Goal: Transaction & Acquisition: Purchase product/service

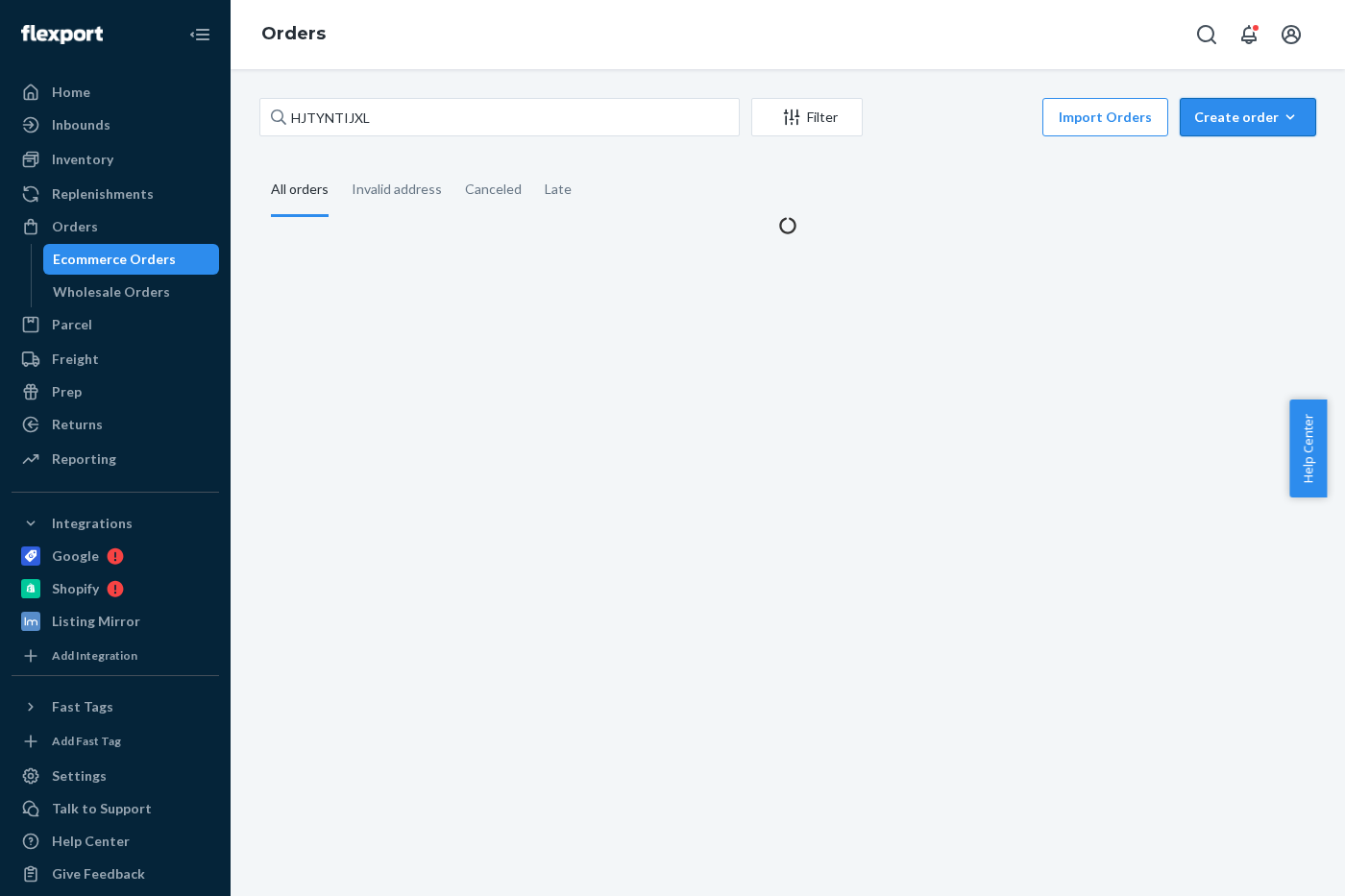
click at [1236, 122] on div "Create order" at bounding box center [1248, 117] width 108 height 19
click at [1227, 147] on span "Ecommerce order" at bounding box center [1197, 140] width 106 height 14
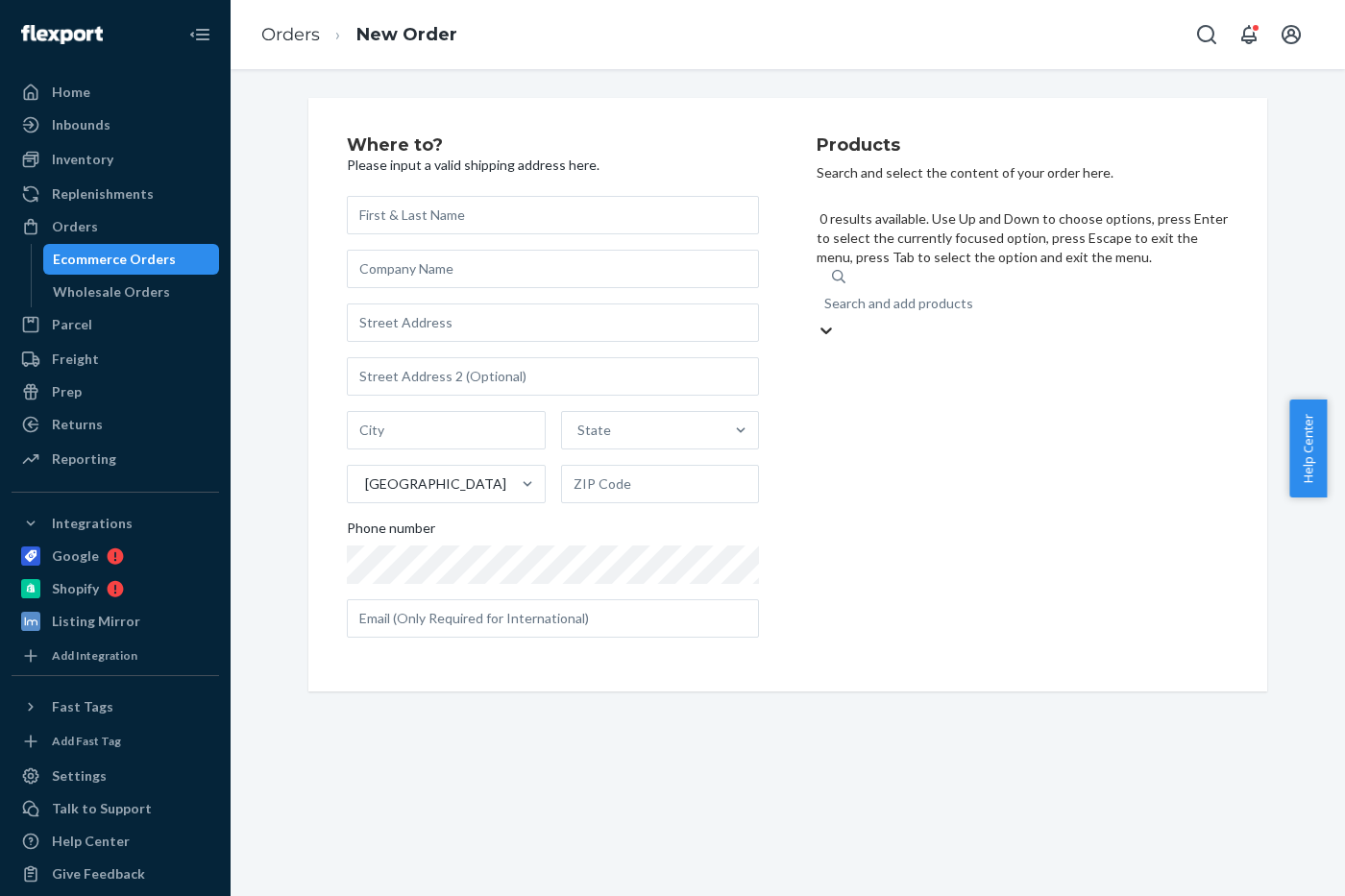
click at [868, 294] on div "Search and add products" at bounding box center [899, 303] width 149 height 19
click at [827, 294] on input "0 results available. Use Up and Down to choose options, press Enter to select t…" at bounding box center [826, 303] width 2 height 19
type input "pulse"
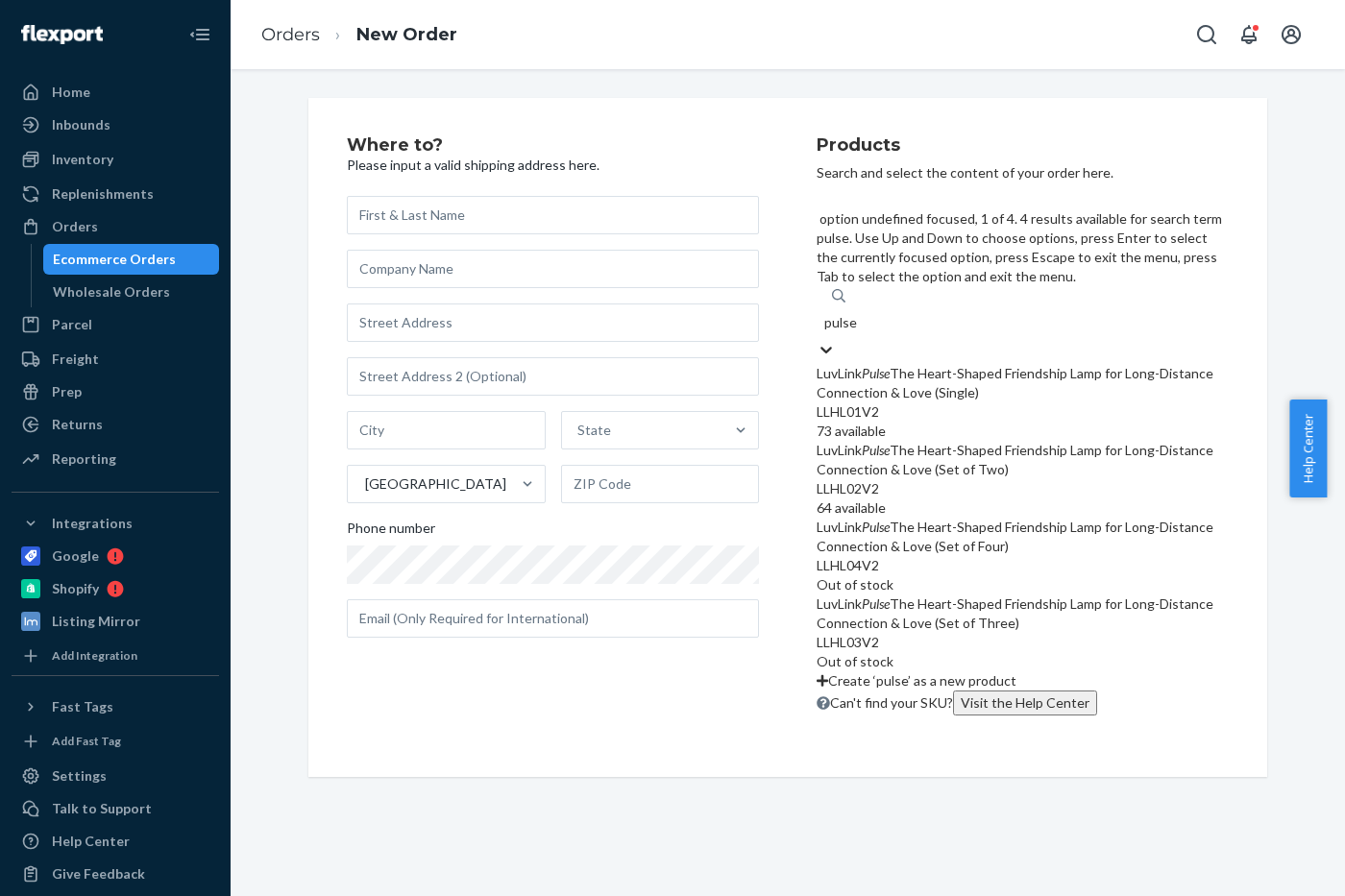
click at [946, 403] on div "LLHL01V2" at bounding box center [1022, 413] width 412 height 19
click at [859, 313] on input "pulse" at bounding box center [841, 323] width 34 height 19
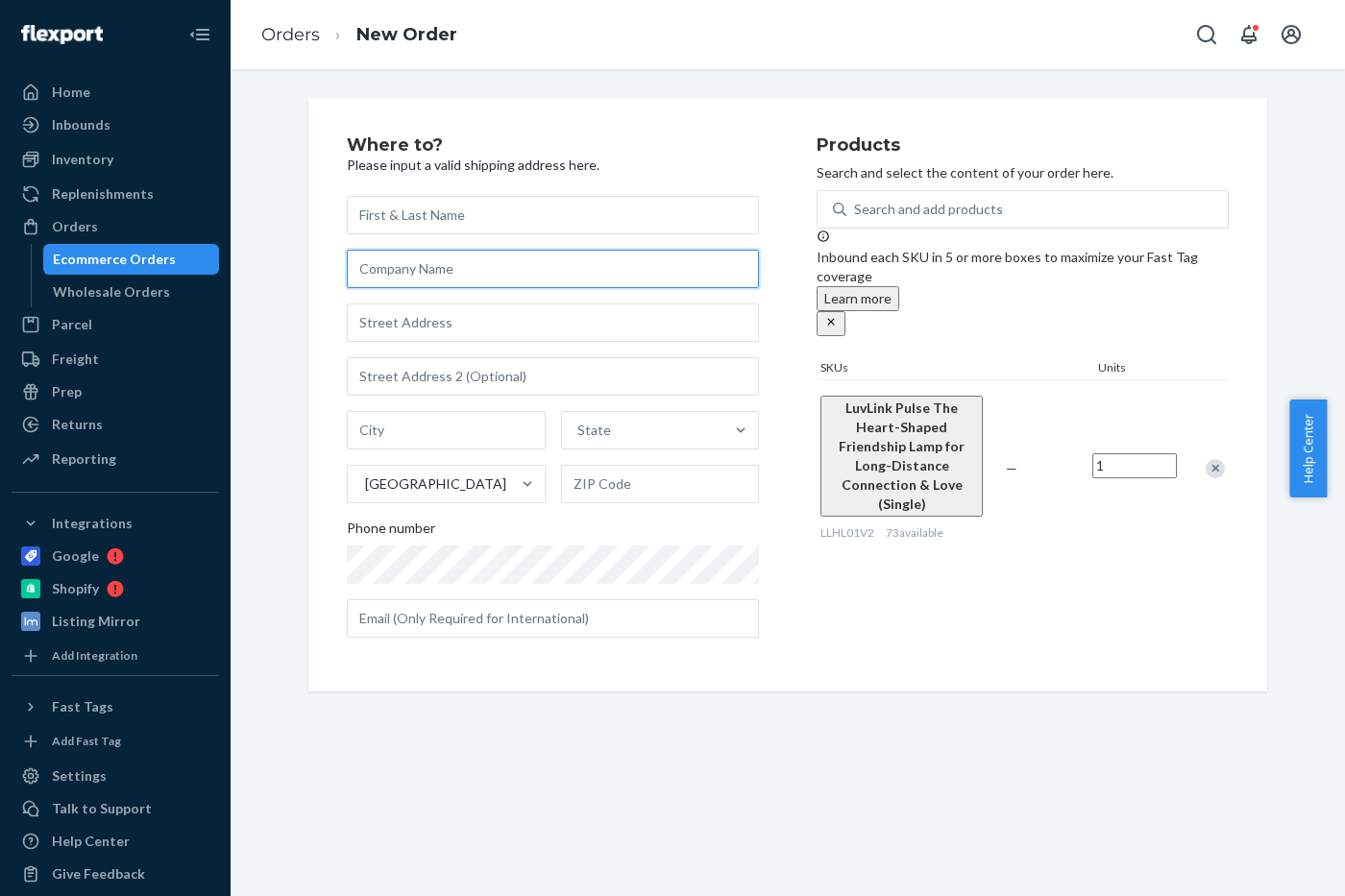
click at [473, 282] on input "text" at bounding box center [552, 269] width 412 height 39
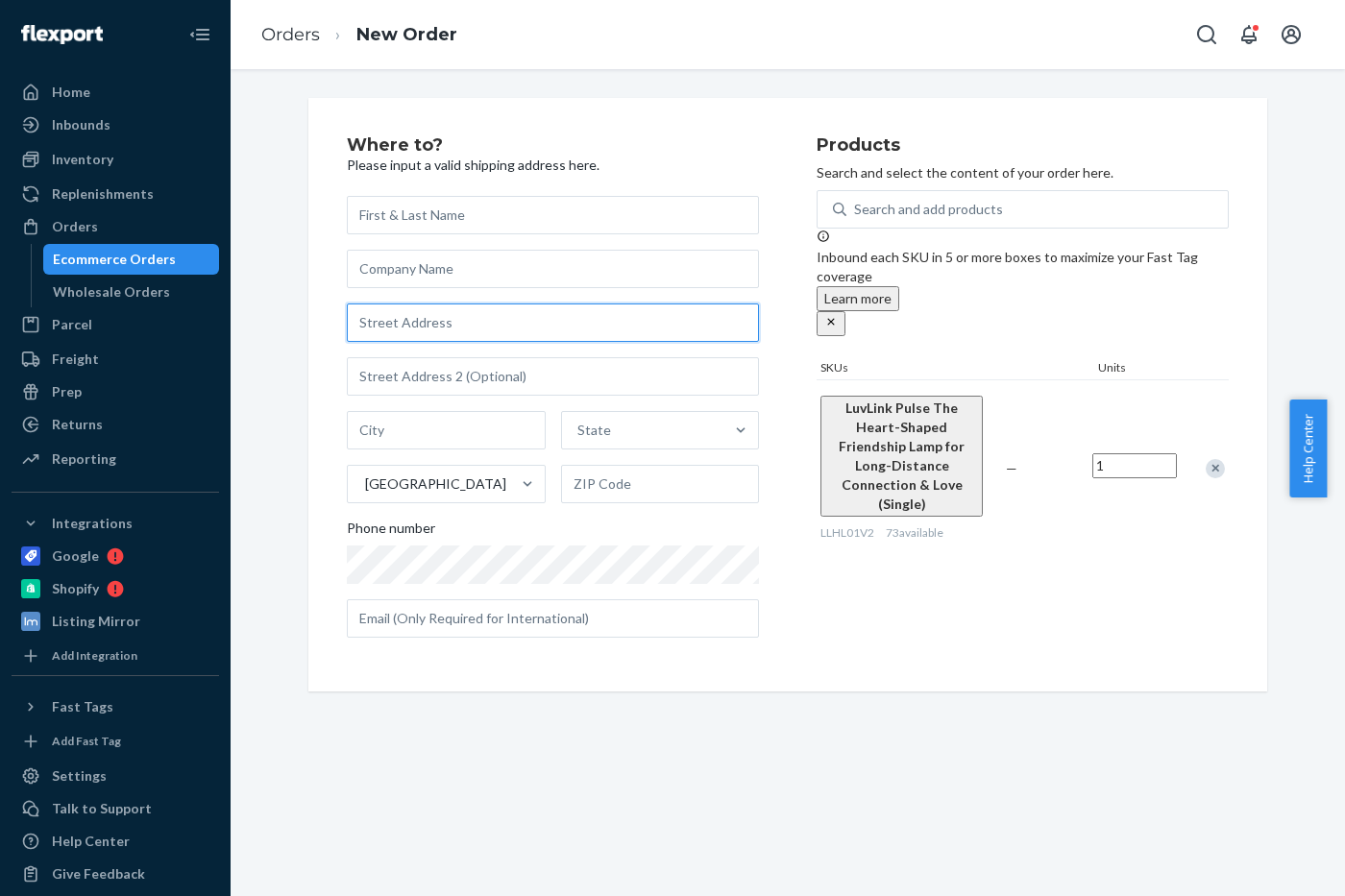
click at [405, 319] on input "text" at bounding box center [552, 323] width 412 height 39
paste input "[STREET_ADDRESS]"
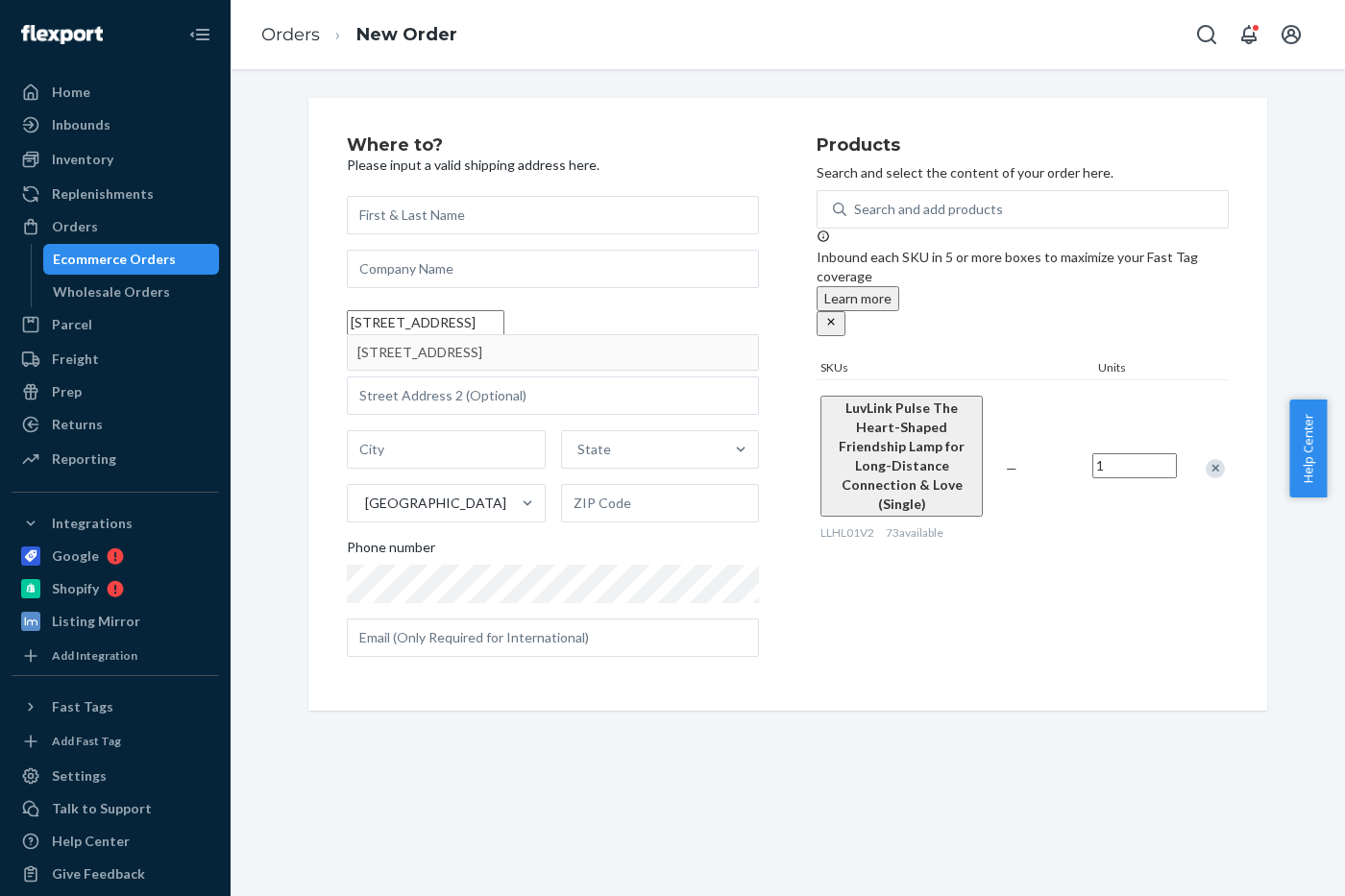
type input "[STREET_ADDRESS]"
type input "[GEOGRAPHIC_DATA]"
type input "T2Y 3M3"
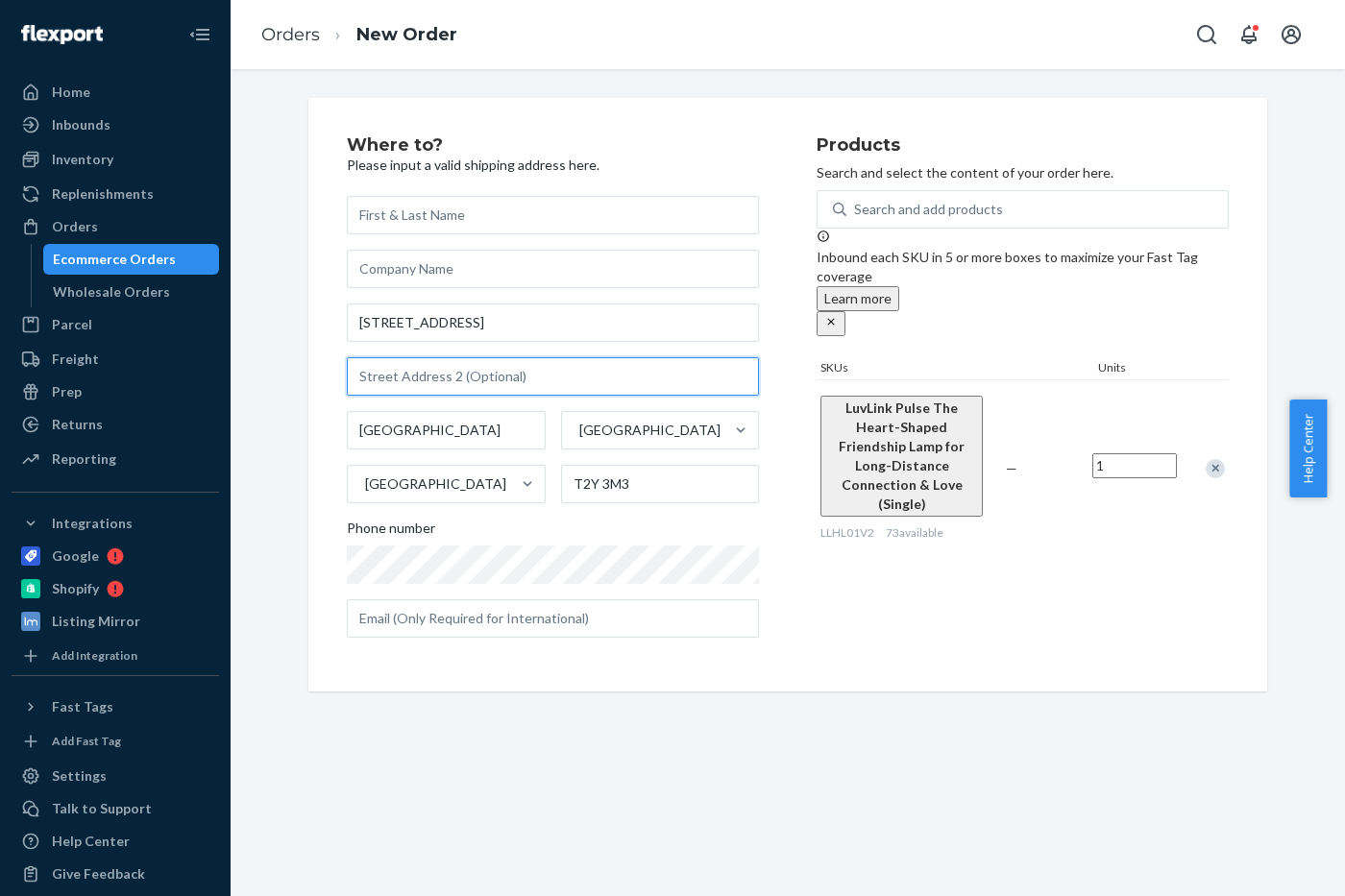
click at [471, 386] on input "text" at bounding box center [552, 377] width 412 height 39
paste input "[STREET_ADDRESS]"
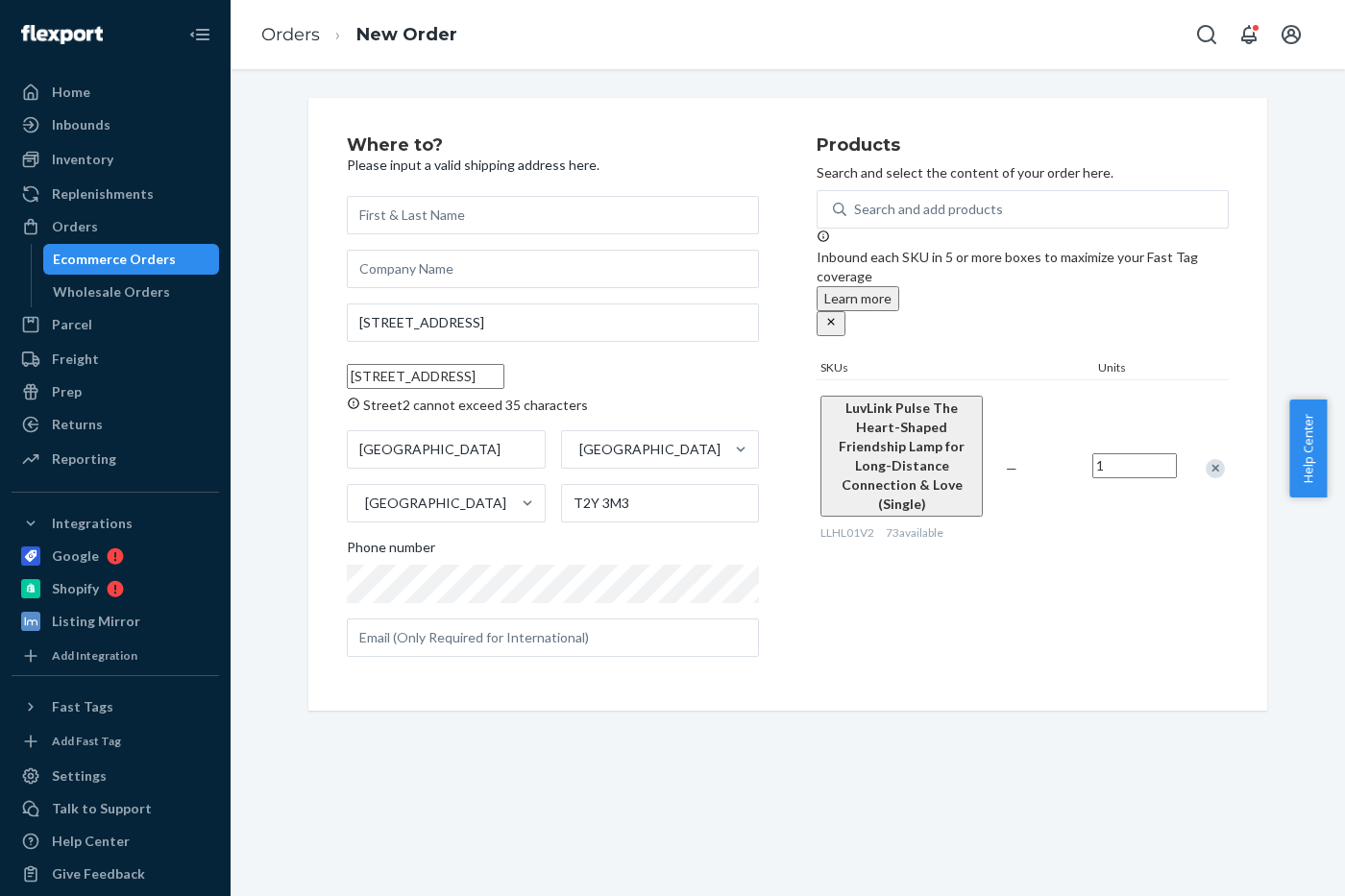
drag, startPoint x: 680, startPoint y: 380, endPoint x: 289, endPoint y: 374, distance: 391.0
click at [294, 374] on div "Where to? Please input a valid shipping address here. [STREET_ADDRESS][GEOGRAPH…" at bounding box center [787, 404] width 987 height 613
type input "[STREET_ADDRESS]"
click at [662, 509] on input "T2Y 3M3" at bounding box center [660, 504] width 199 height 39
type input "T2Y 3M2"
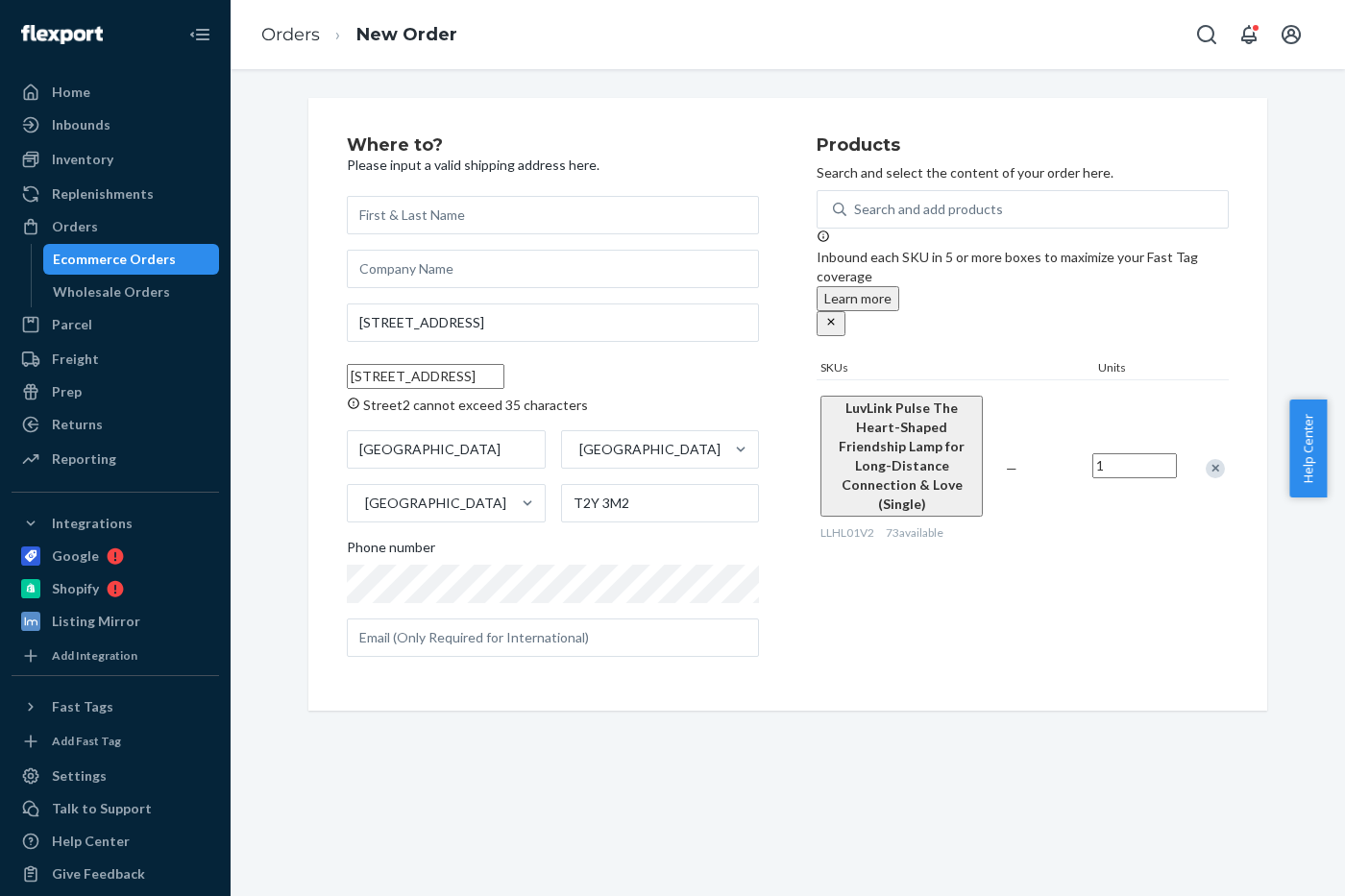
click at [505, 382] on input "[STREET_ADDRESS]" at bounding box center [425, 377] width 158 height 25
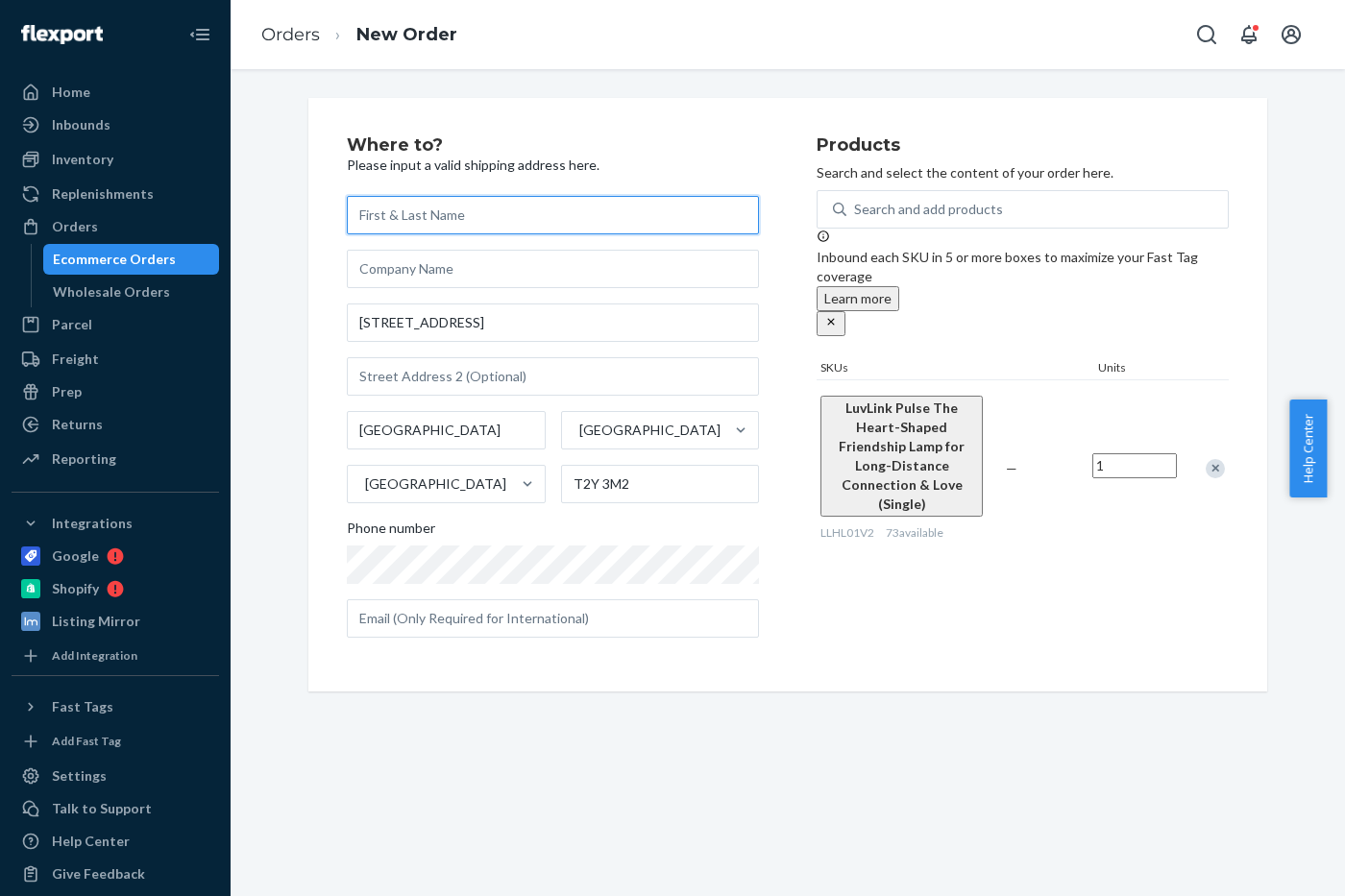
click at [427, 218] on input "text" at bounding box center [552, 215] width 412 height 39
paste input "[PERSON_NAME]"
type input "[PERSON_NAME]"
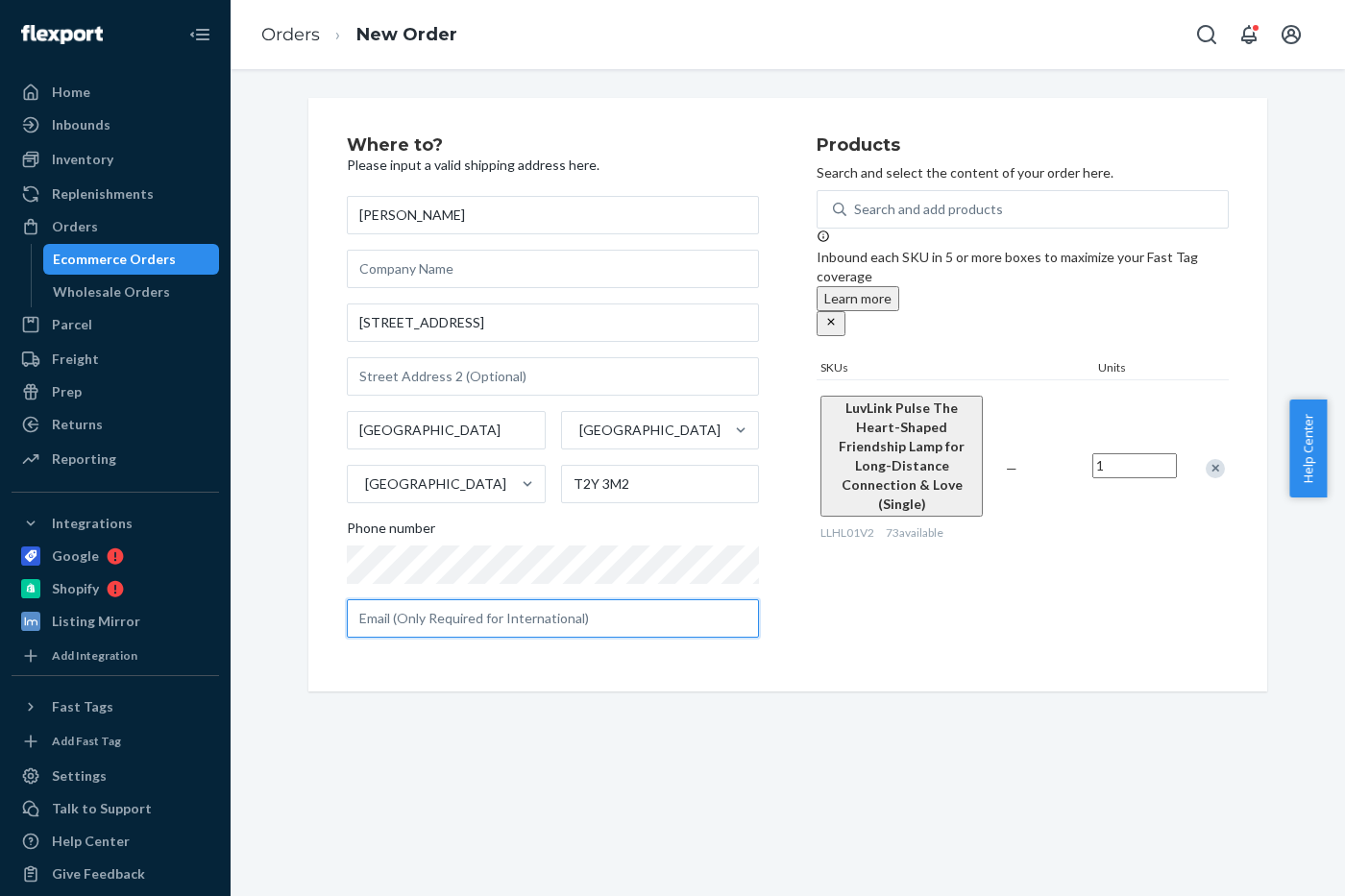
click at [449, 631] on input "text" at bounding box center [552, 619] width 412 height 39
paste input "[PERSON_NAME]"
type input "[PERSON_NAME]"
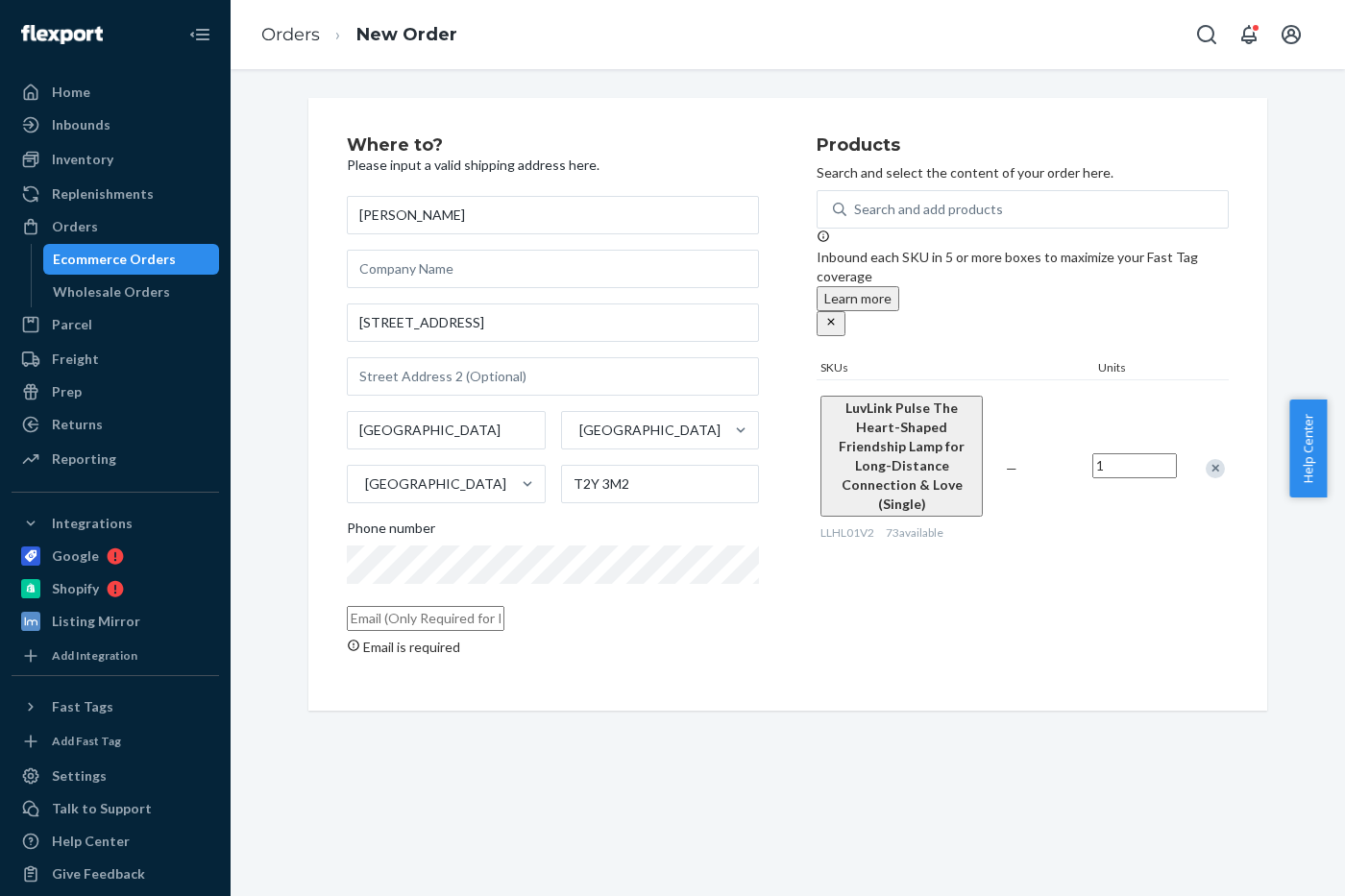
paste input "[PERSON_NAME][EMAIL_ADDRESS][DOMAIN_NAME]"
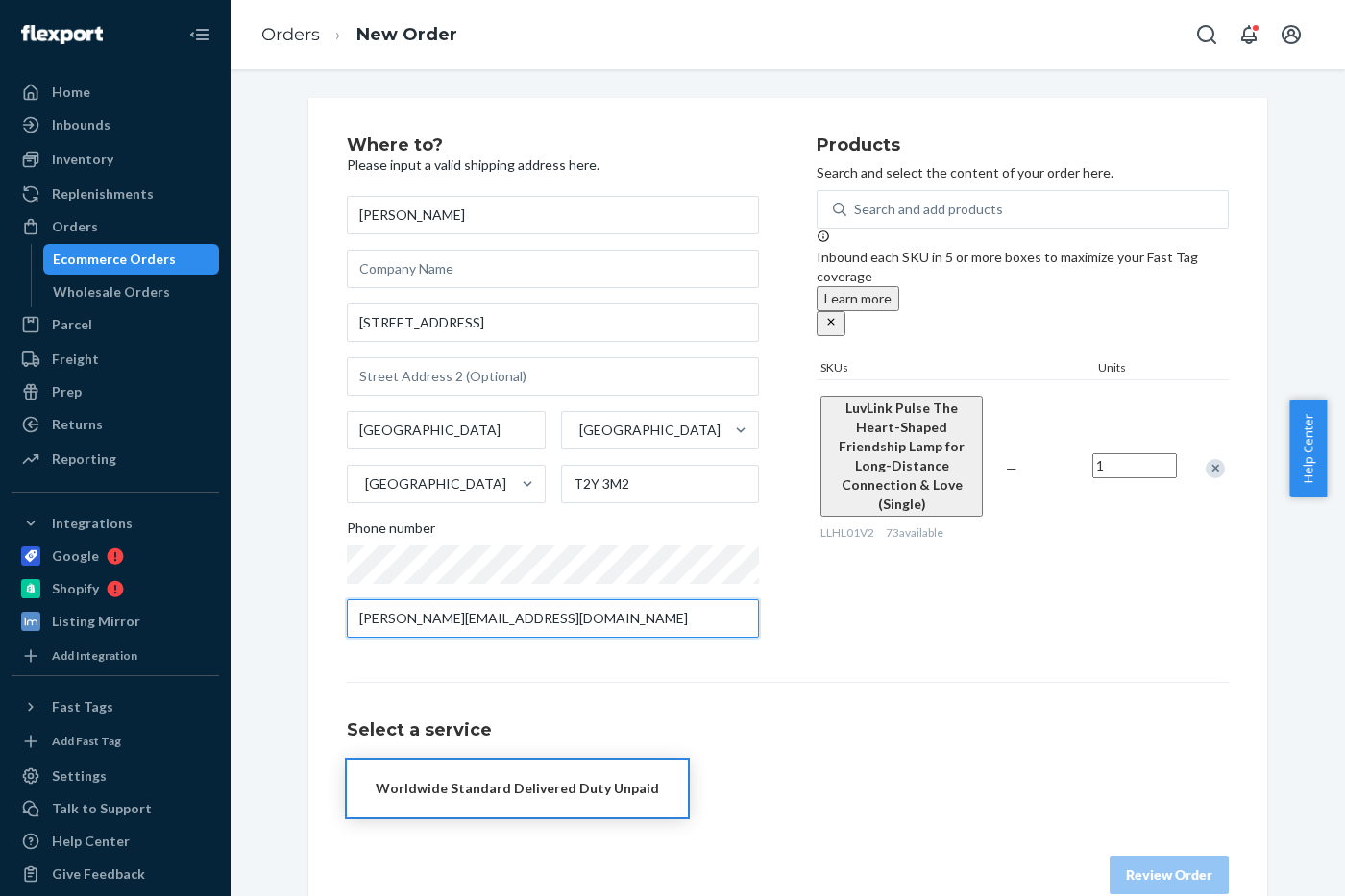
type input "[PERSON_NAME][EMAIL_ADDRESS][DOMAIN_NAME]"
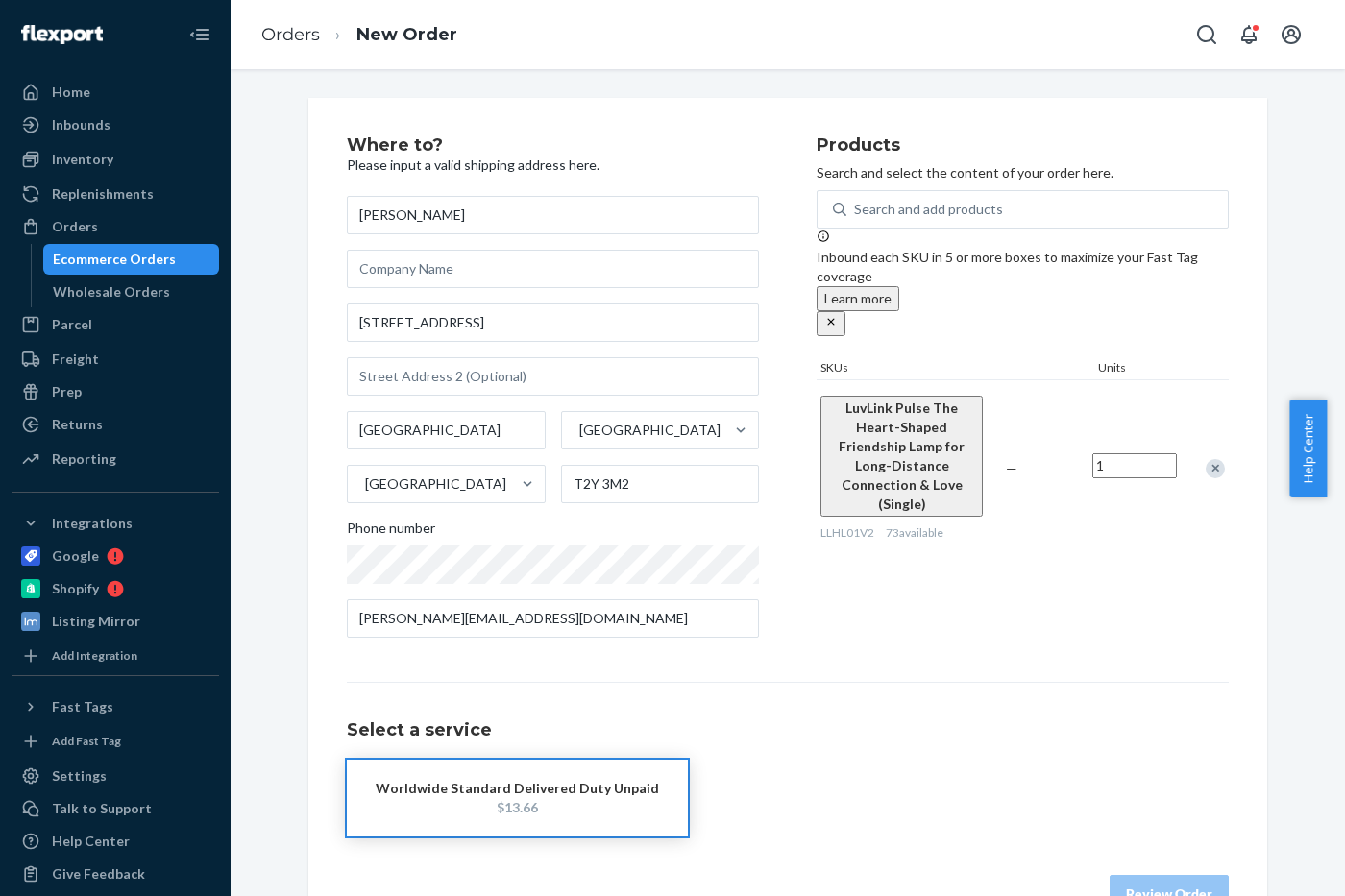
click at [464, 795] on div "Worldwide Standard Delivered Duty Unpaid" at bounding box center [517, 788] width 284 height 19
click at [1191, 879] on button "Review Order" at bounding box center [1169, 894] width 119 height 39
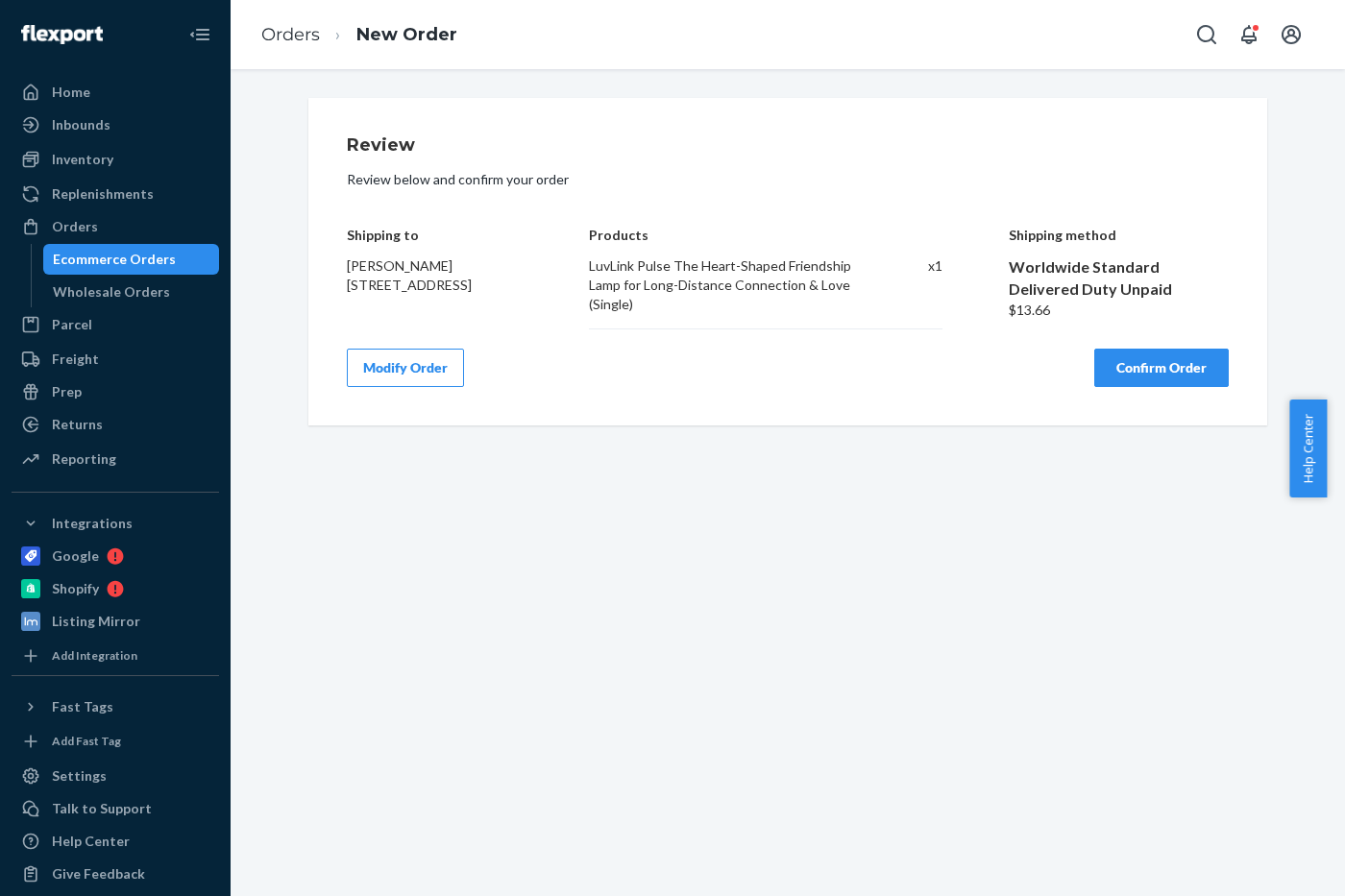
click at [1142, 370] on button "Confirm Order" at bounding box center [1162, 368] width 135 height 39
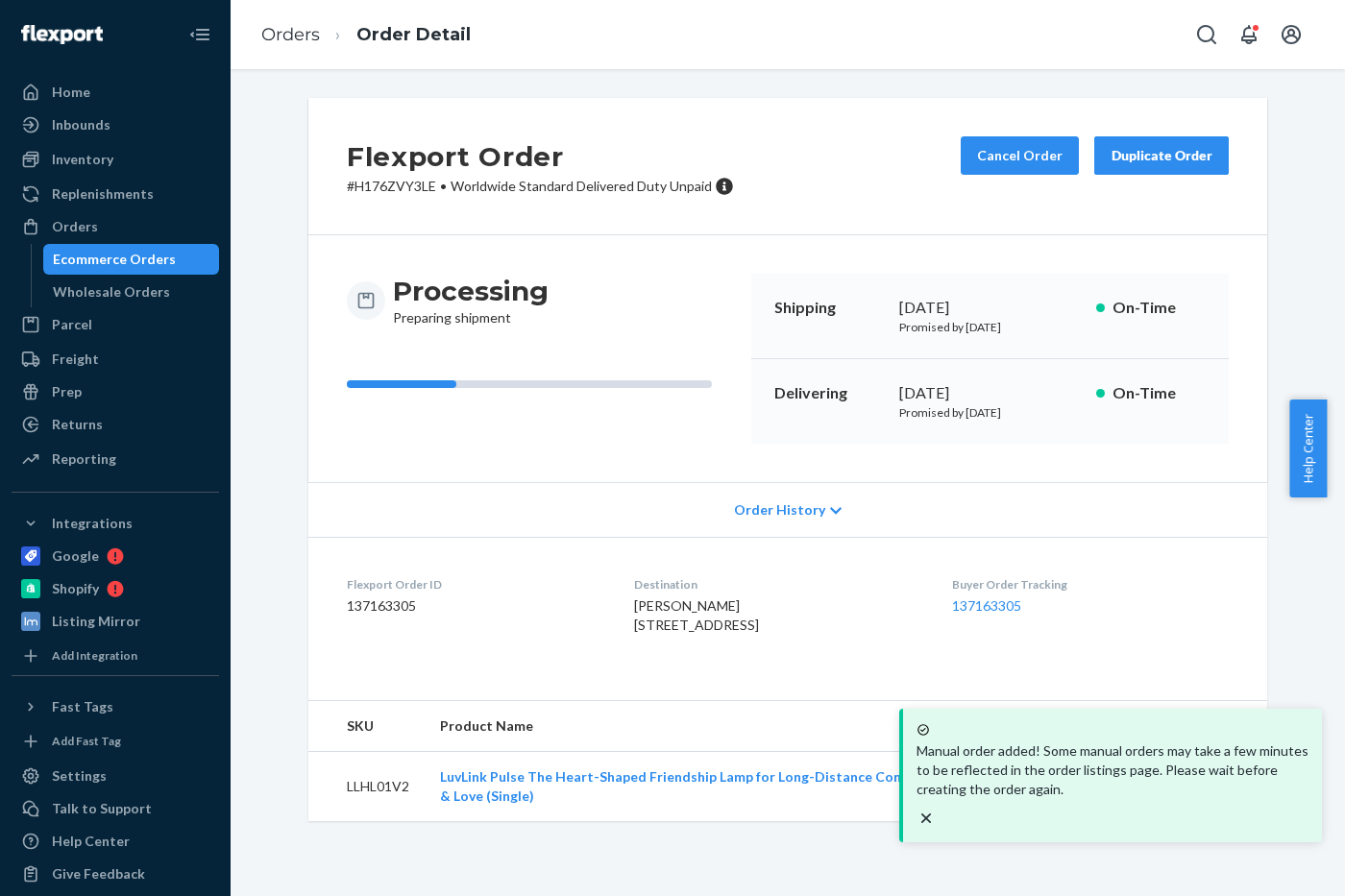
click at [379, 185] on p "# H176ZVY3LE • Worldwide Standard Delivered Duty Unpaid" at bounding box center [541, 186] width 388 height 19
copy p "H176ZVY3LE"
